Goal: Information Seeking & Learning: Find specific fact

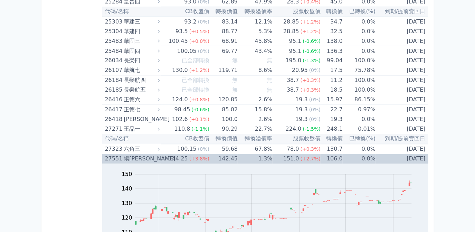
click at [269, 157] on td "1.3%" at bounding box center [255, 159] width 35 height 10
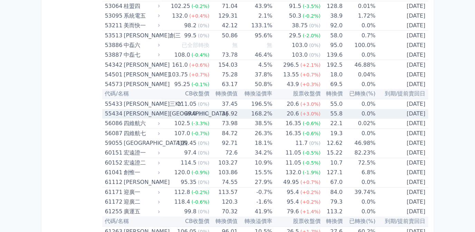
scroll to position [2608, 0]
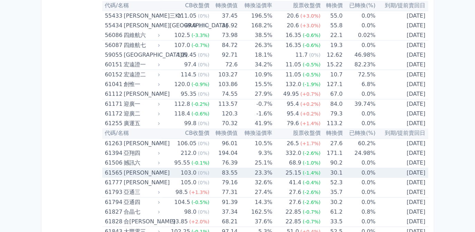
click at [265, 168] on td "23.3%" at bounding box center [255, 173] width 35 height 10
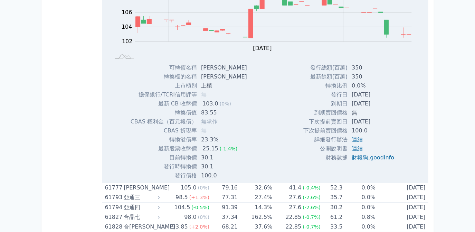
scroll to position [2828, 0]
drag, startPoint x: 349, startPoint y: 83, endPoint x: 379, endPoint y: 83, distance: 30.1
click at [379, 90] on td "[DATE]" at bounding box center [374, 94] width 52 height 9
drag, startPoint x: 379, startPoint y: 83, endPoint x: 371, endPoint y: 86, distance: 8.1
copy td "[DATE]"
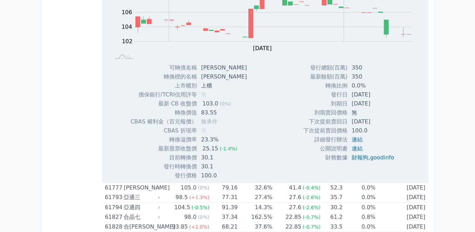
drag, startPoint x: 350, startPoint y: 92, endPoint x: 378, endPoint y: 94, distance: 28.5
click at [378, 99] on td "[DATE]" at bounding box center [374, 103] width 52 height 9
drag, startPoint x: 378, startPoint y: 94, endPoint x: 363, endPoint y: 94, distance: 15.2
copy td "[DATE]"
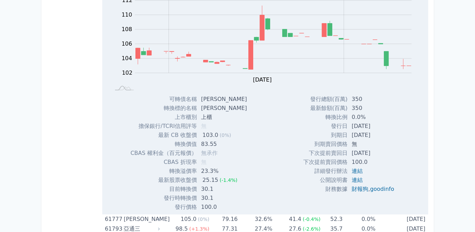
scroll to position [2734, 0]
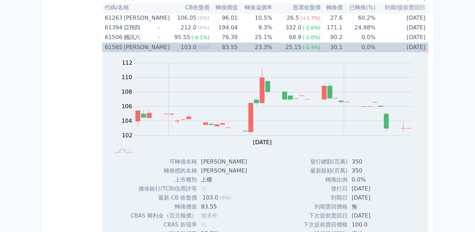
click at [331, 43] on td "30.1" at bounding box center [332, 48] width 22 height 10
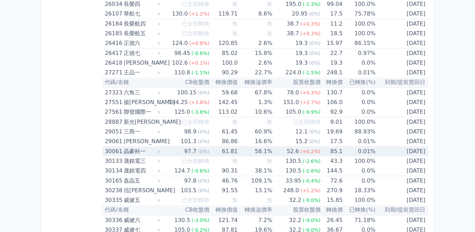
scroll to position [884, 0]
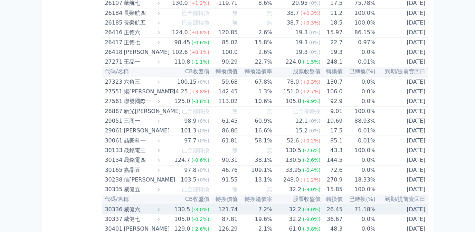
click at [296, 207] on div "32.2" at bounding box center [295, 210] width 15 height 10
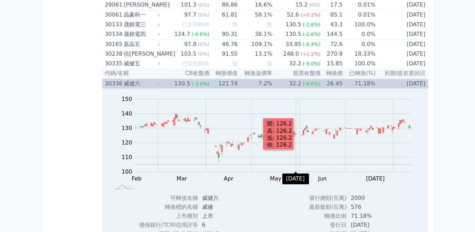
scroll to position [1073, 0]
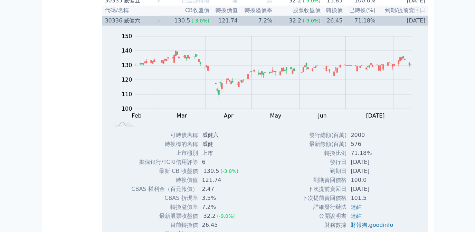
drag, startPoint x: 348, startPoint y: 158, endPoint x: 382, endPoint y: 158, distance: 33.5
click at [382, 158] on td "[DATE]" at bounding box center [373, 162] width 52 height 9
drag, startPoint x: 382, startPoint y: 158, endPoint x: 373, endPoint y: 158, distance: 8.3
copy td "[DATE]"
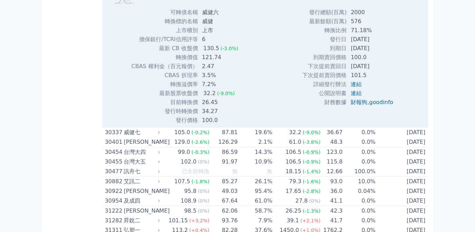
scroll to position [1198, 0]
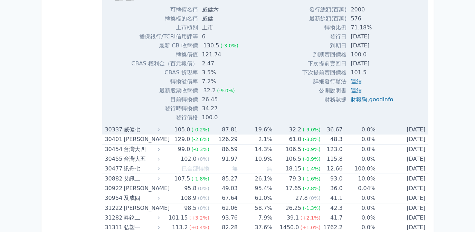
click at [270, 125] on td "19.6%" at bounding box center [255, 130] width 35 height 10
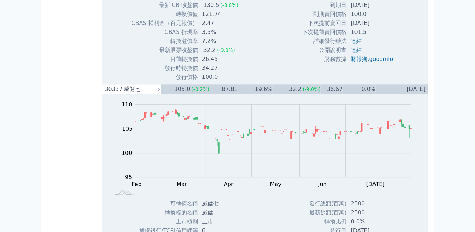
scroll to position [1324, 0]
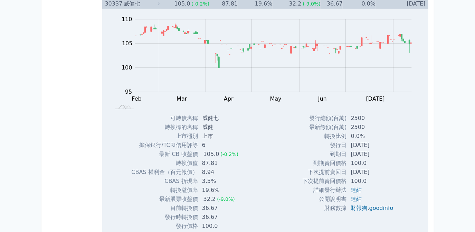
drag, startPoint x: 347, startPoint y: 140, endPoint x: 379, endPoint y: 140, distance: 31.8
click at [379, 141] on td "[DATE]" at bounding box center [373, 145] width 52 height 9
drag, startPoint x: 379, startPoint y: 140, endPoint x: 365, endPoint y: 140, distance: 13.5
copy td "[DATE]"
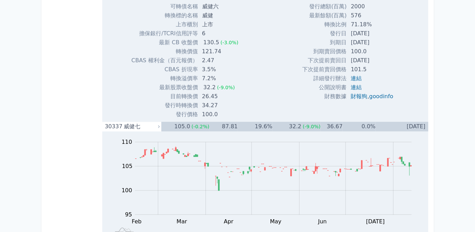
scroll to position [1198, 0]
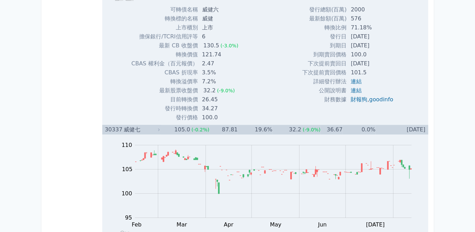
click at [290, 126] on div "32.2" at bounding box center [295, 130] width 15 height 10
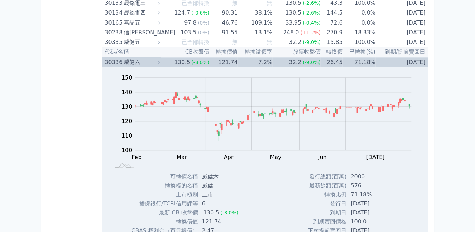
scroll to position [1010, 0]
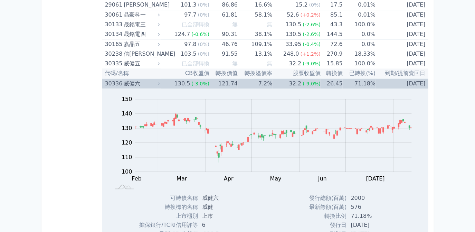
click at [292, 79] on div "32.2" at bounding box center [295, 84] width 15 height 10
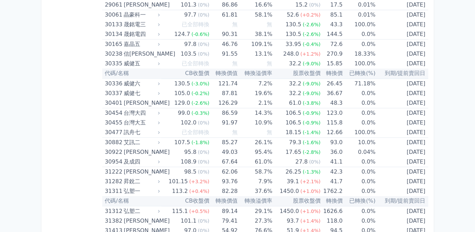
drag, startPoint x: 457, startPoint y: 152, endPoint x: 448, endPoint y: 162, distance: 13.7
